Goal: Transaction & Acquisition: Book appointment/travel/reservation

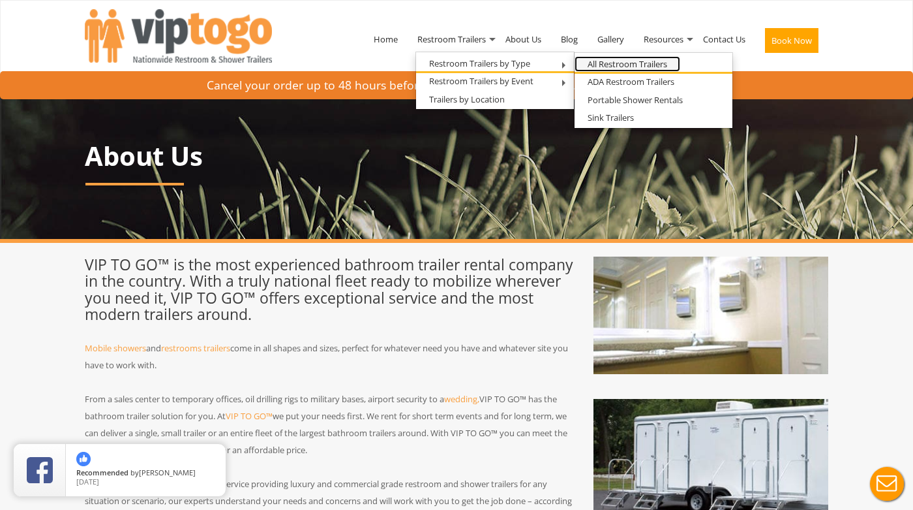
click at [639, 63] on link "All Restroom Trailers" at bounding box center [628, 64] width 106 height 16
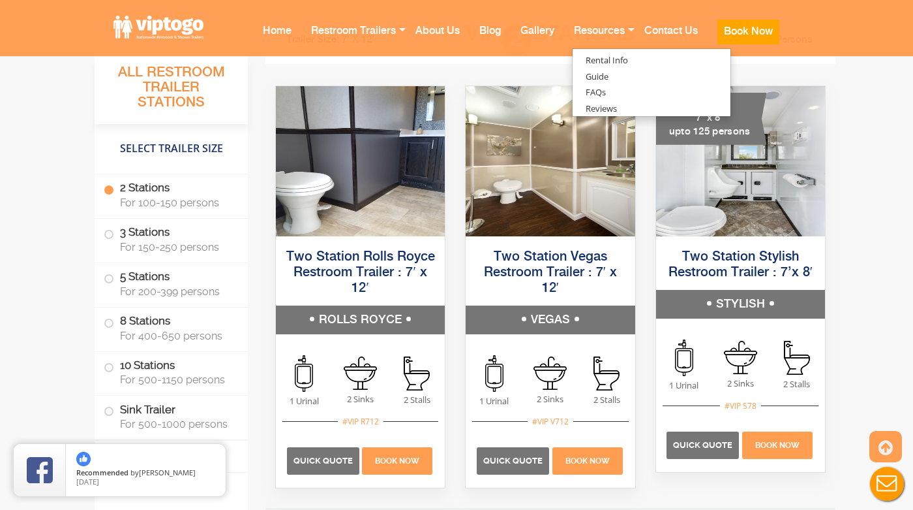
scroll to position [944, 0]
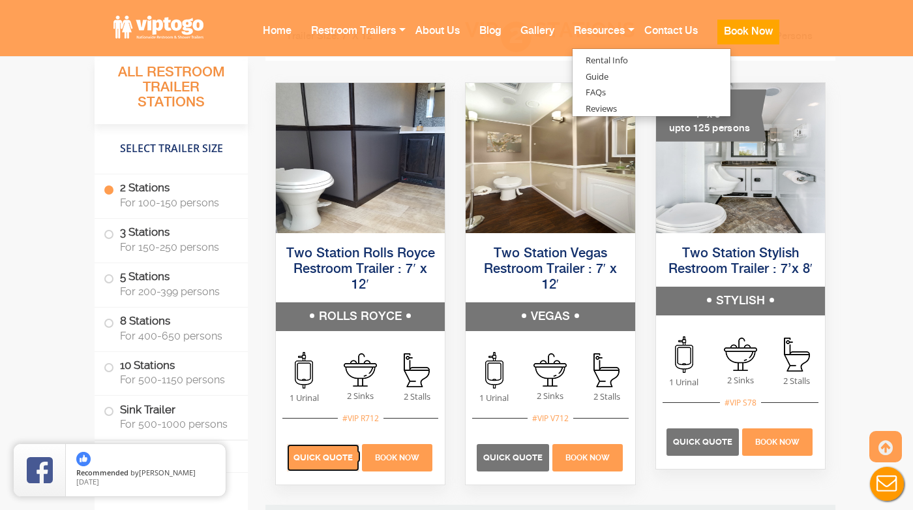
click at [344, 453] on span "Quick Quote" at bounding box center [323, 457] width 59 height 10
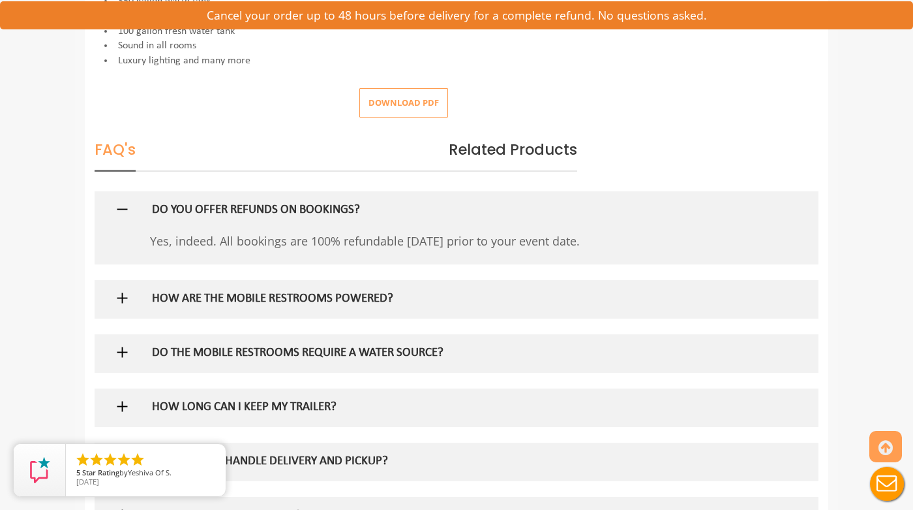
scroll to position [603, 0]
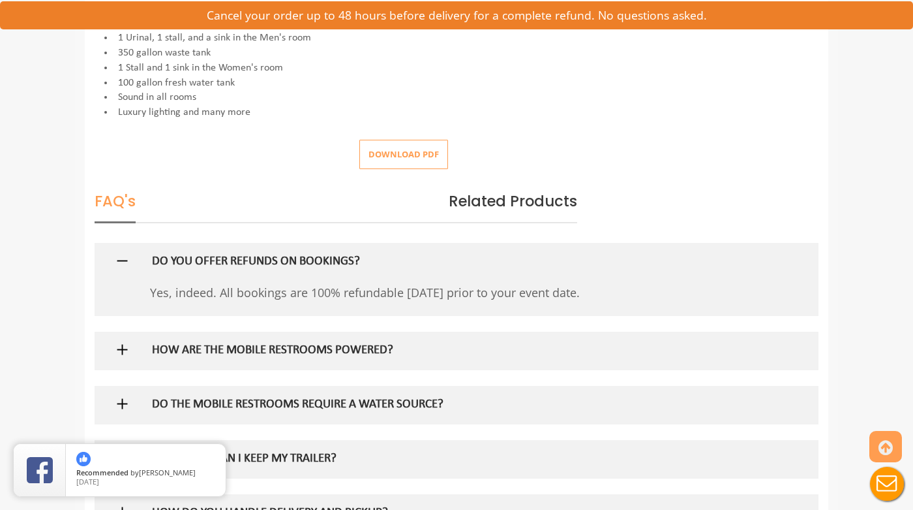
click at [435, 157] on button "Download pdf" at bounding box center [403, 154] width 89 height 29
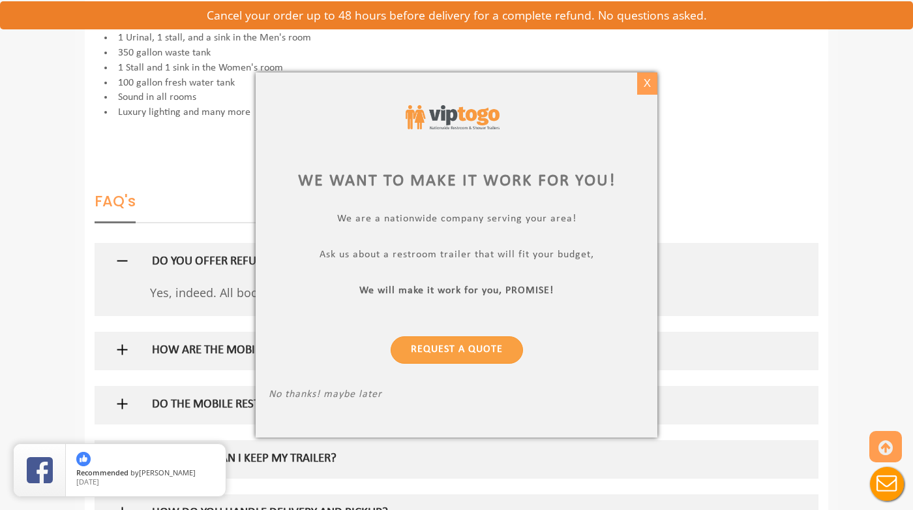
click at [647, 85] on div "X" at bounding box center [647, 83] width 20 height 22
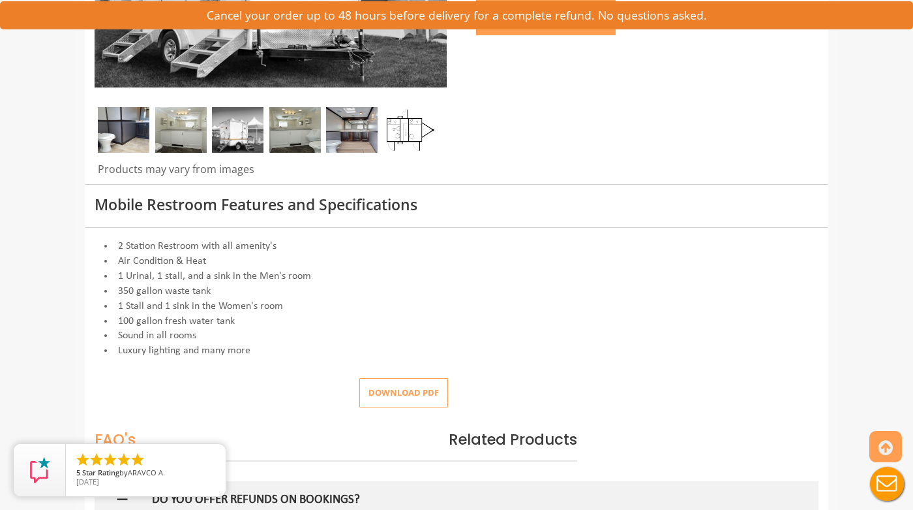
scroll to position [0, 0]
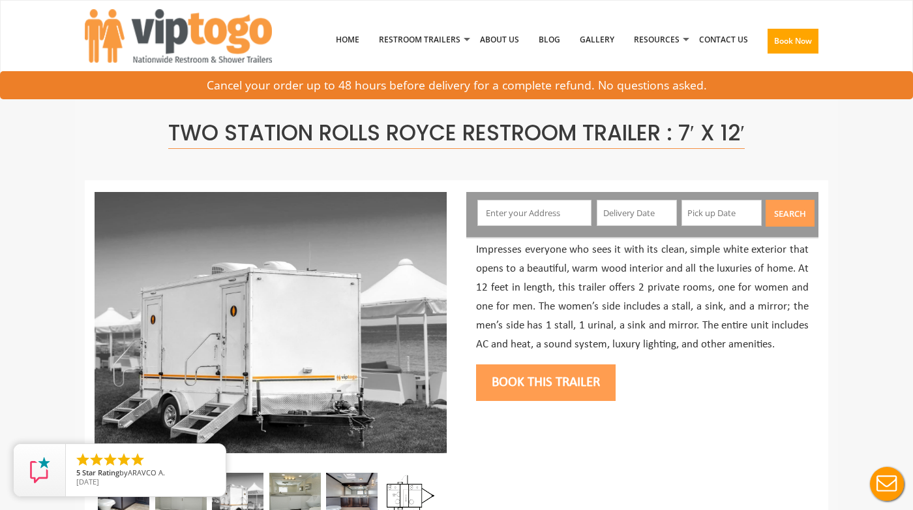
click at [560, 214] on input "text" at bounding box center [535, 213] width 115 height 26
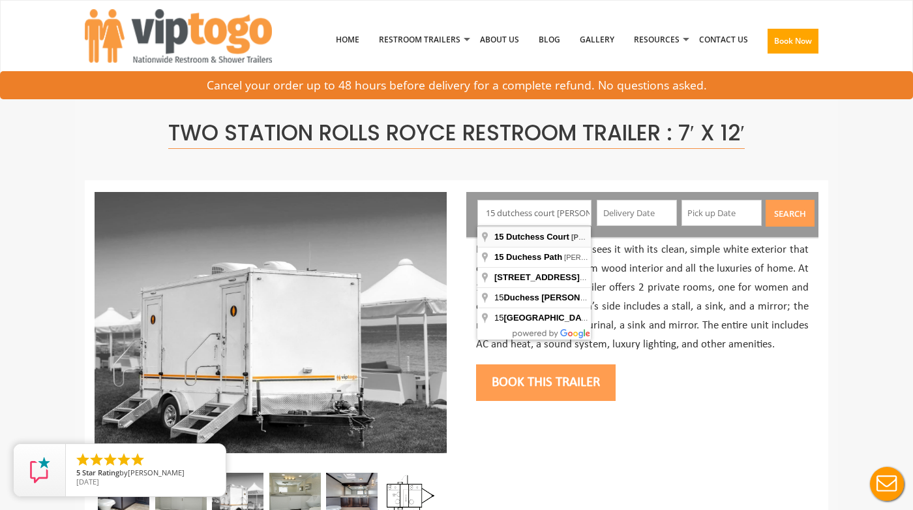
type input "15 Dutchess Court, Saratoga Springs, NY, USA"
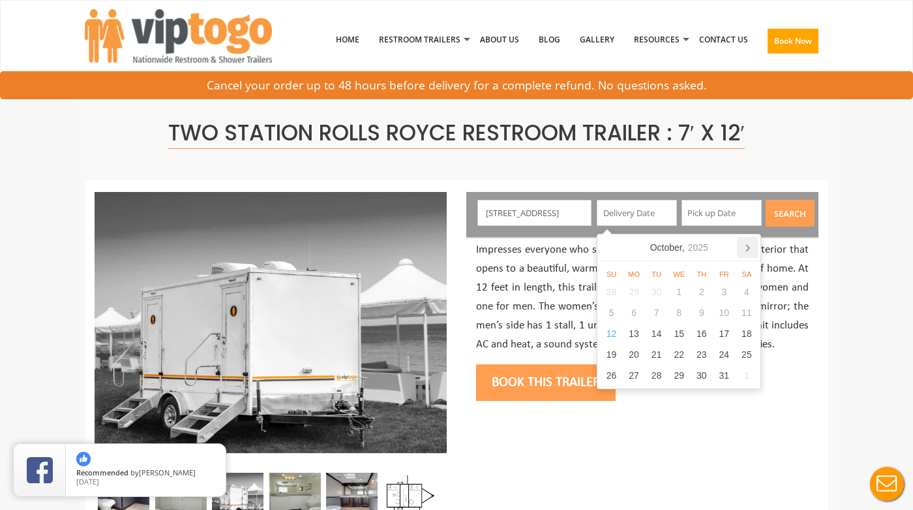
click at [749, 242] on icon at bounding box center [747, 247] width 21 height 21
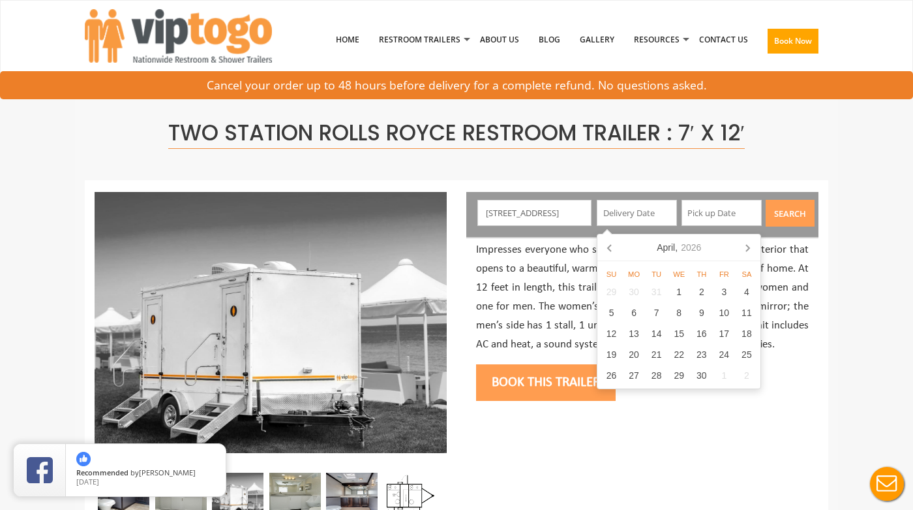
click at [749, 242] on icon at bounding box center [747, 247] width 21 height 21
click at [744, 313] on div "13" at bounding box center [747, 312] width 23 height 21
type input "06/13/2026"
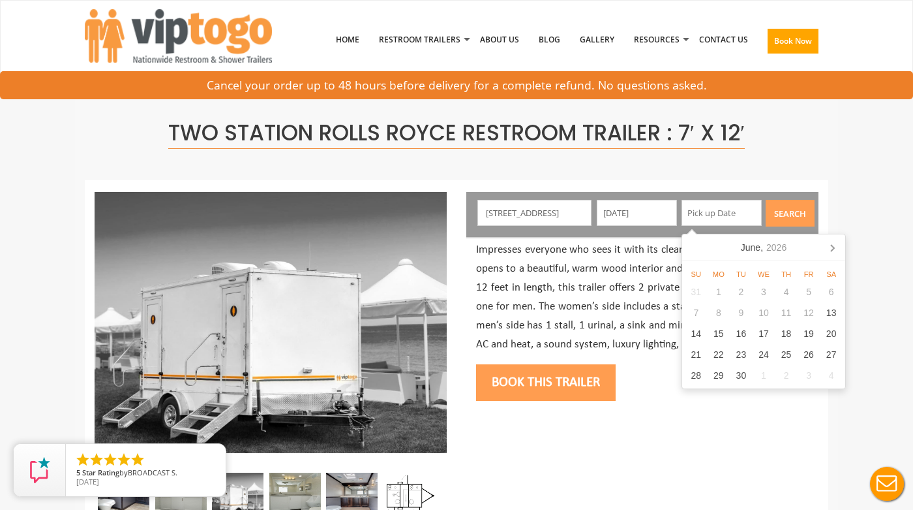
click at [729, 217] on input "text" at bounding box center [722, 213] width 80 height 26
click at [699, 336] on div "14" at bounding box center [696, 333] width 23 height 21
type input "06/14/2026"
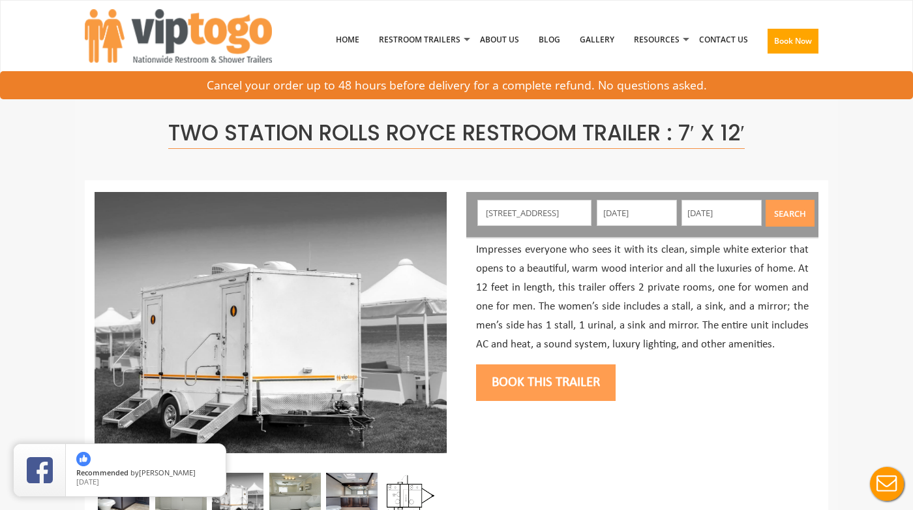
click at [808, 208] on button "Search" at bounding box center [790, 213] width 49 height 27
